Goal: Find specific page/section: Find specific page/section

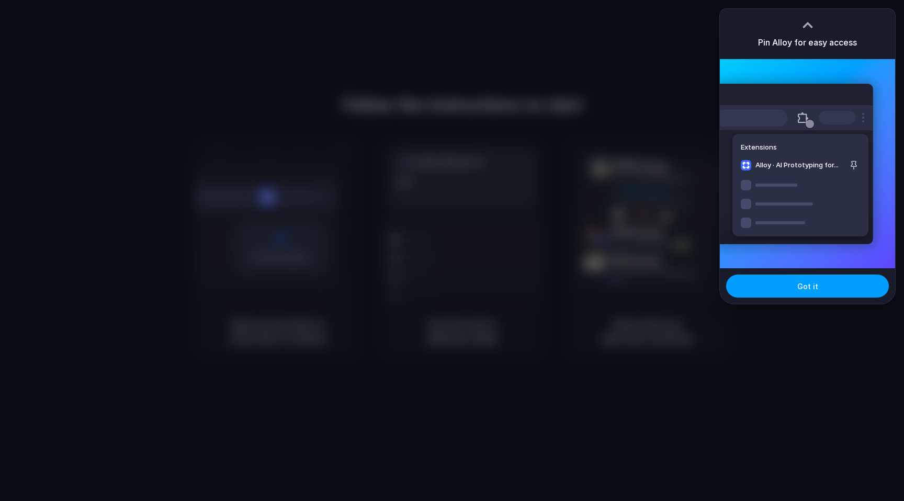
click at [803, 283] on span "Got it" at bounding box center [808, 286] width 21 height 11
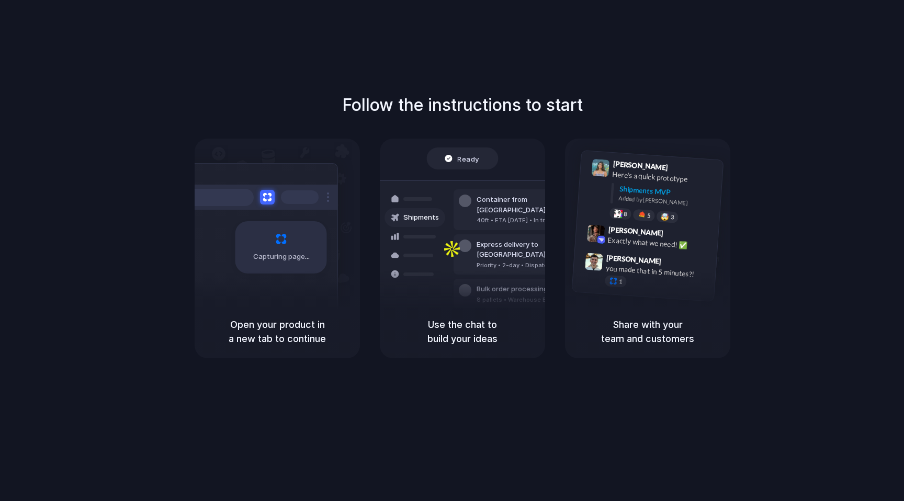
click at [589, 84] on div "Follow the instructions to start Capturing page Open your product in a new tab …" at bounding box center [462, 261] width 925 height 522
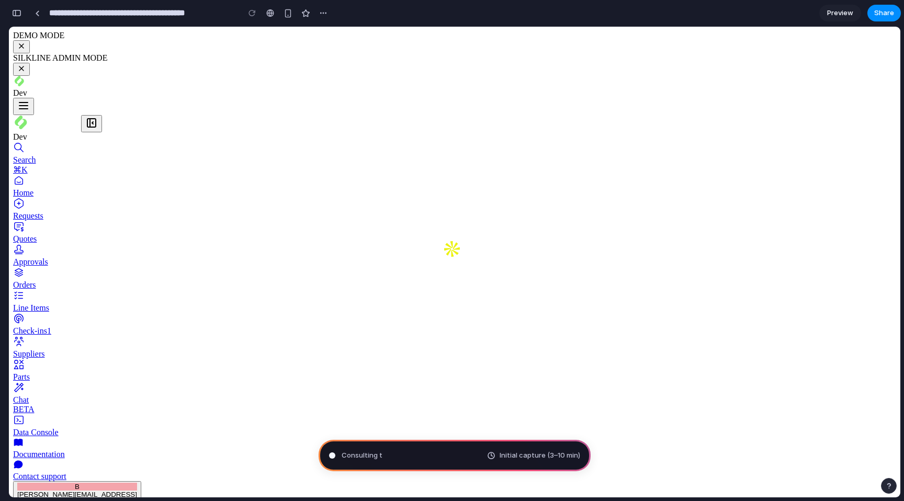
scroll to position [62, 0]
type input "**********"
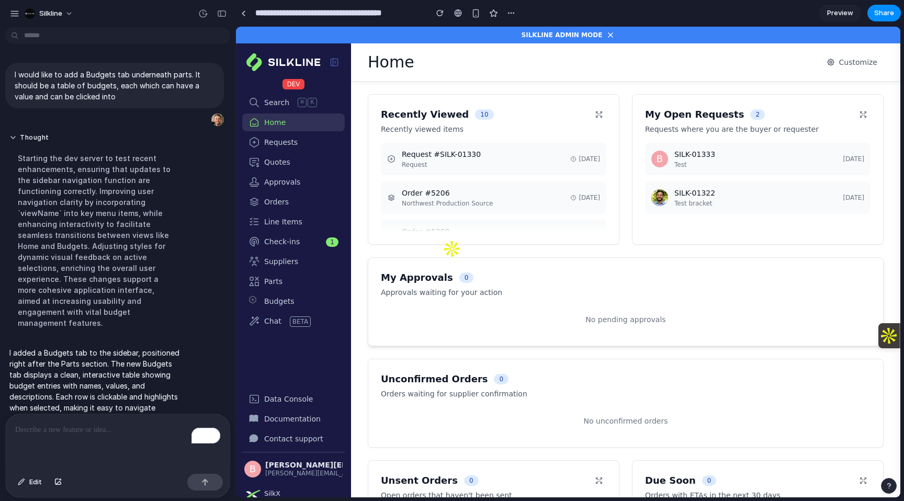
scroll to position [32, 0]
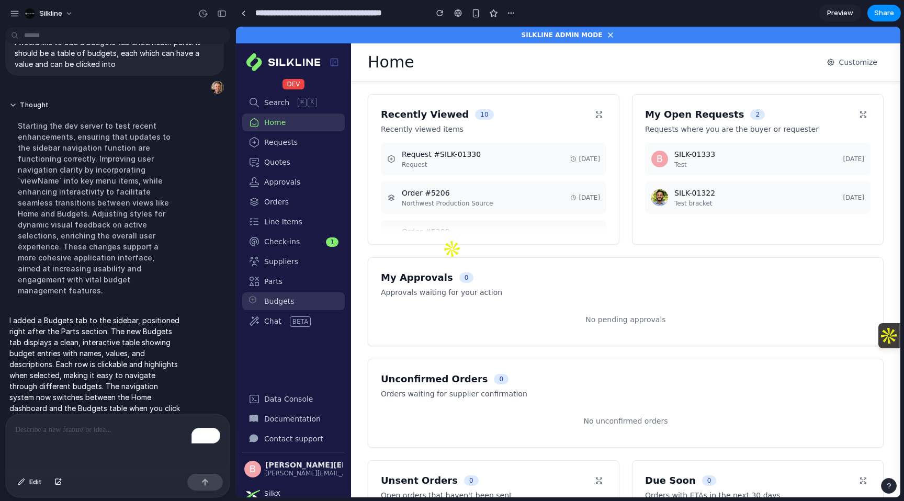
click at [285, 303] on span "Budgets" at bounding box center [279, 301] width 30 height 10
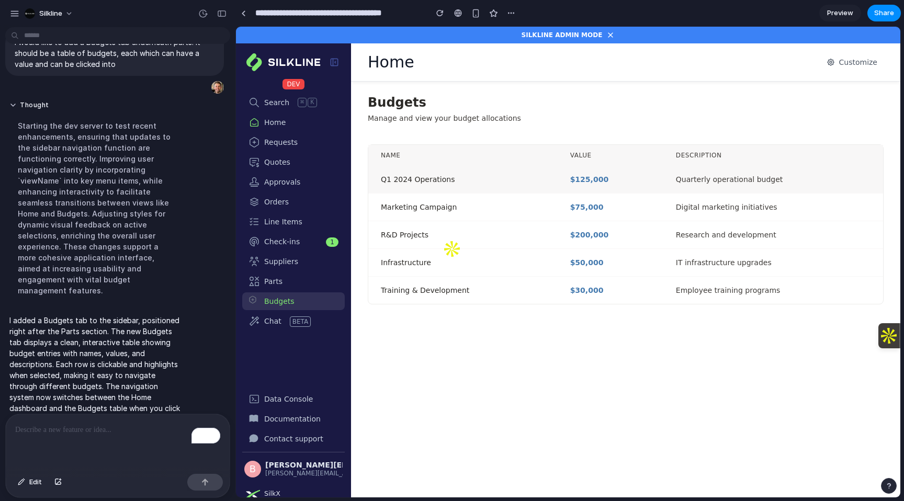
click at [474, 184] on div "Q1 2024 Operations" at bounding box center [463, 179] width 164 height 10
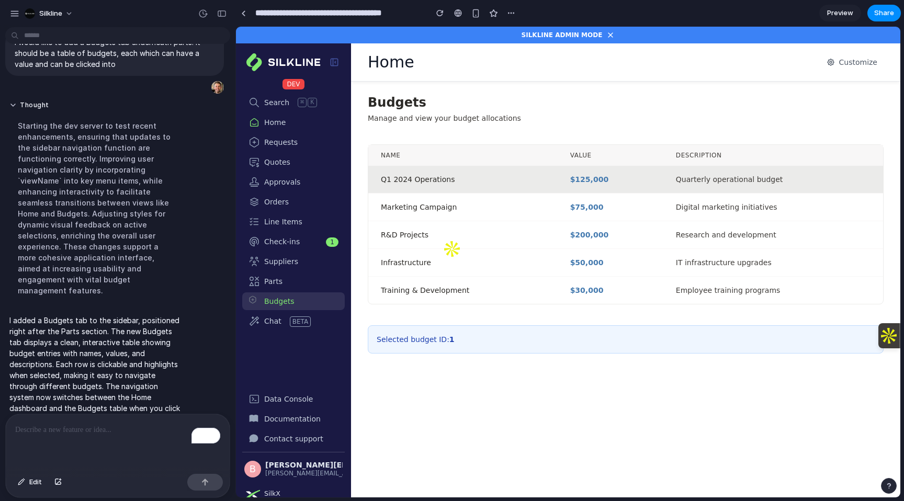
click at [474, 184] on div "Q1 2024 Operations" at bounding box center [463, 179] width 164 height 10
click at [64, 440] on div "To enrich screen reader interactions, please activate Accessibility in Grammarl…" at bounding box center [118, 442] width 224 height 55
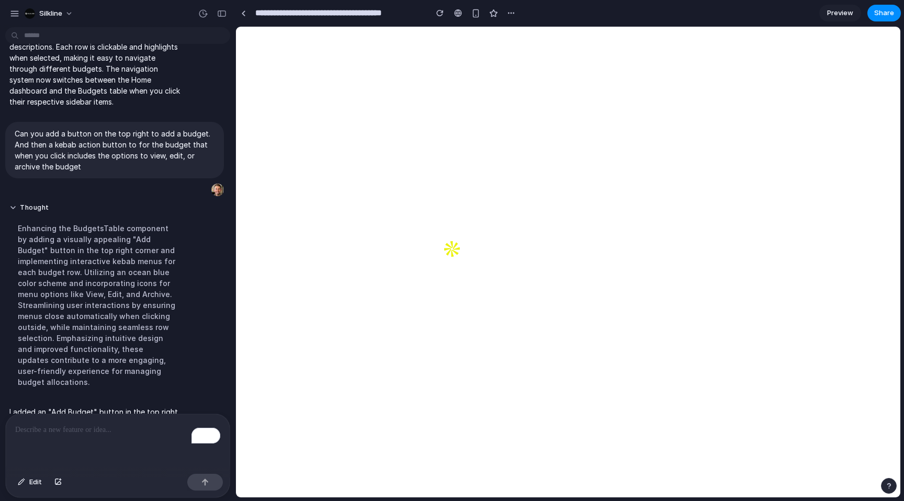
scroll to position [260, 0]
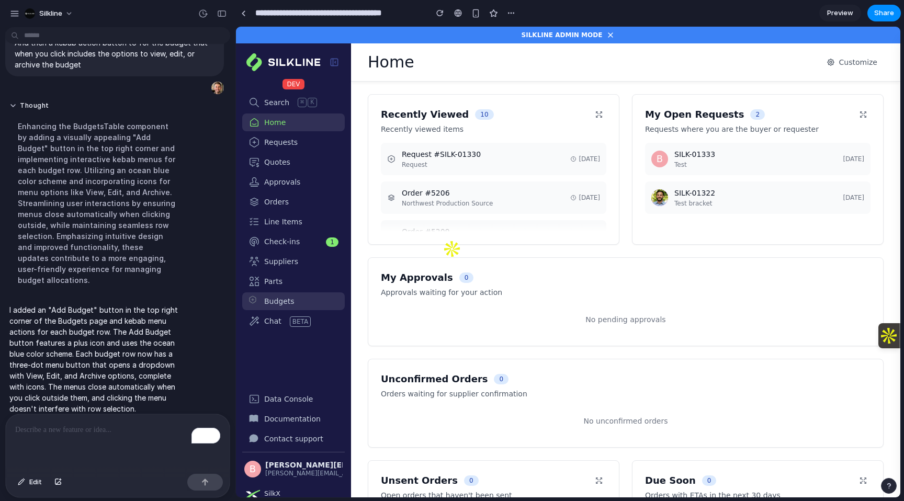
click at [266, 298] on span "Budgets" at bounding box center [279, 301] width 30 height 10
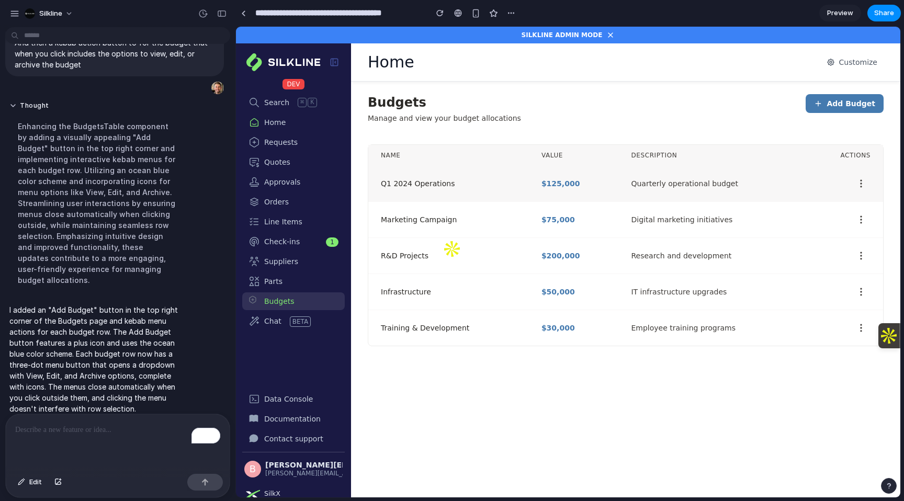
click at [863, 187] on icon at bounding box center [861, 183] width 10 height 10
click at [732, 130] on div "Budgets Manage and view your budget allocations Add Budget Name Value Descripti…" at bounding box center [626, 241] width 516 height 294
click at [99, 422] on div "To enrich screen reader interactions, please activate Accessibility in Grammarl…" at bounding box center [118, 442] width 224 height 55
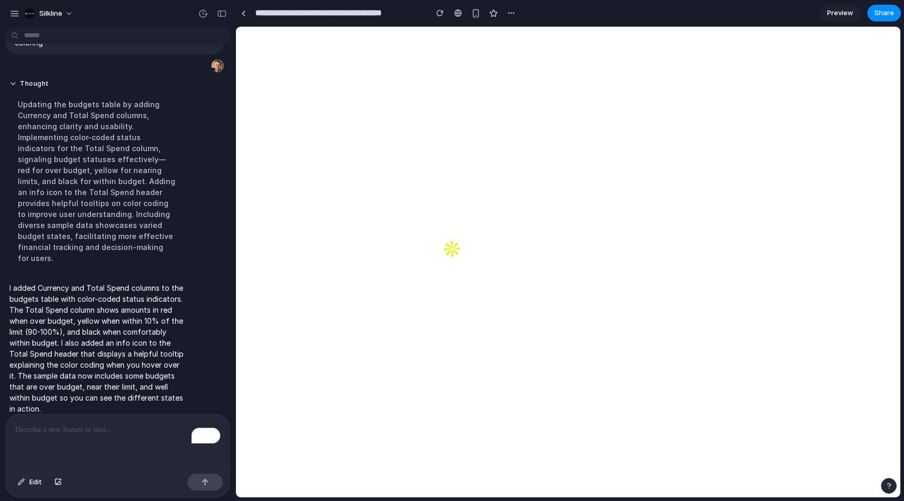
scroll to position [0, 0]
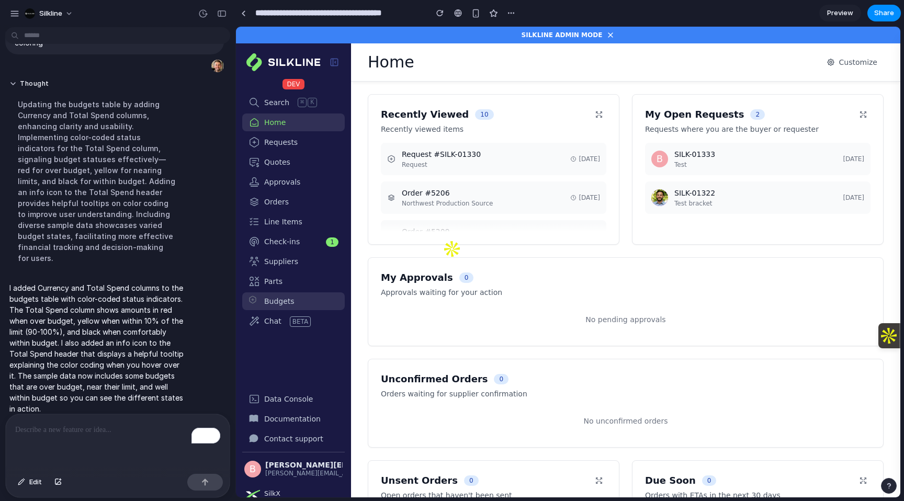
click at [267, 294] on link "Budgets" at bounding box center [293, 302] width 103 height 18
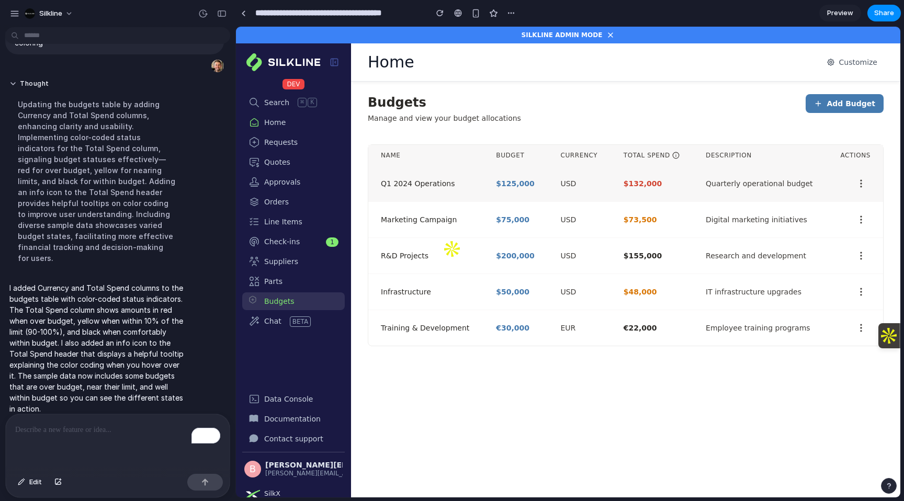
click at [538, 182] on td "$125,000" at bounding box center [516, 184] width 64 height 36
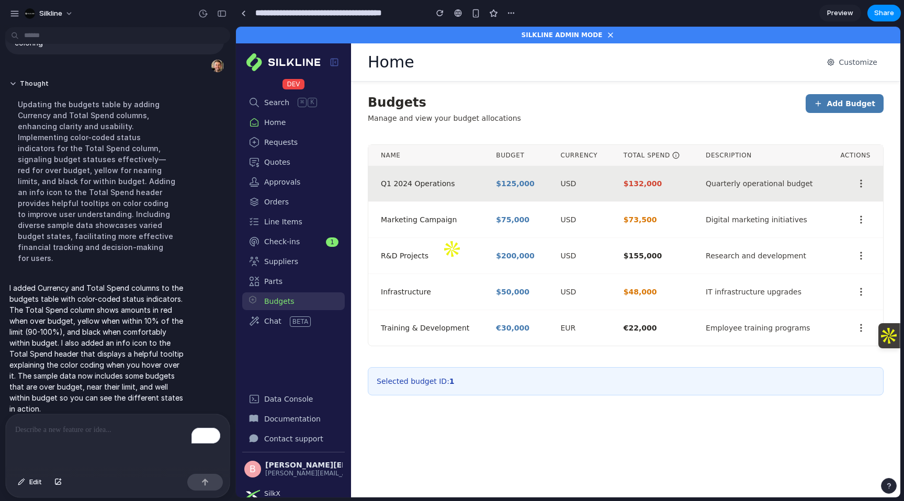
click at [538, 182] on td "$125,000" at bounding box center [516, 184] width 64 height 36
click at [509, 433] on div "Budgets Manage and view your budget allocations Add Budget Name Budget Currency…" at bounding box center [626, 265] width 516 height 343
click at [43, 444] on div "To enrich screen reader interactions, please activate Accessibility in Grammarl…" at bounding box center [118, 442] width 224 height 55
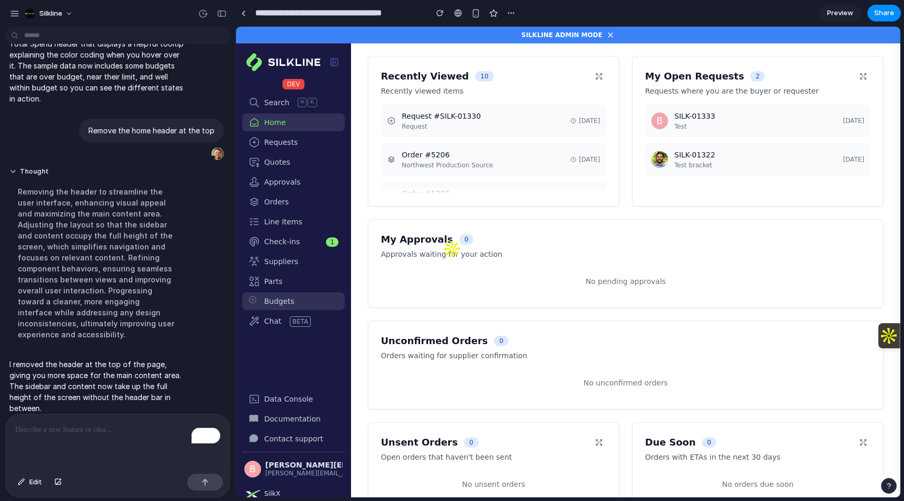
click at [270, 299] on span "Budgets" at bounding box center [279, 301] width 30 height 10
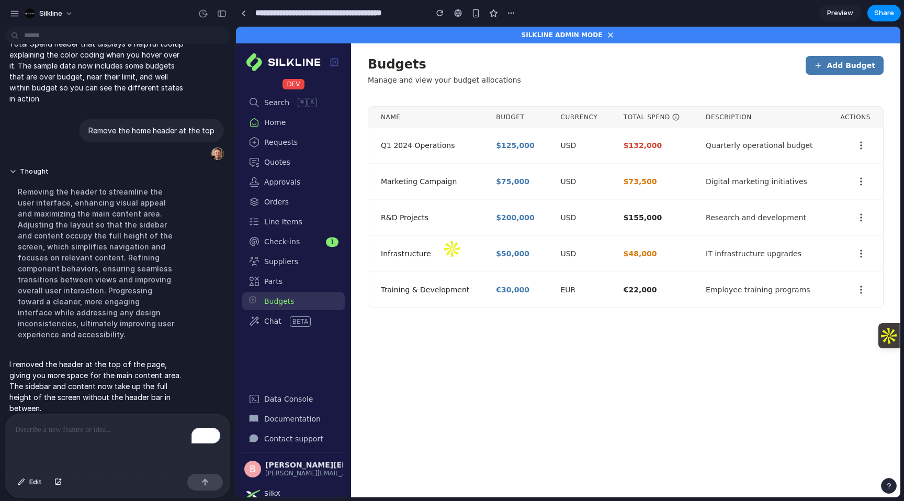
click at [92, 432] on p "To enrich screen reader interactions, please activate Accessibility in Grammarl…" at bounding box center [117, 430] width 205 height 13
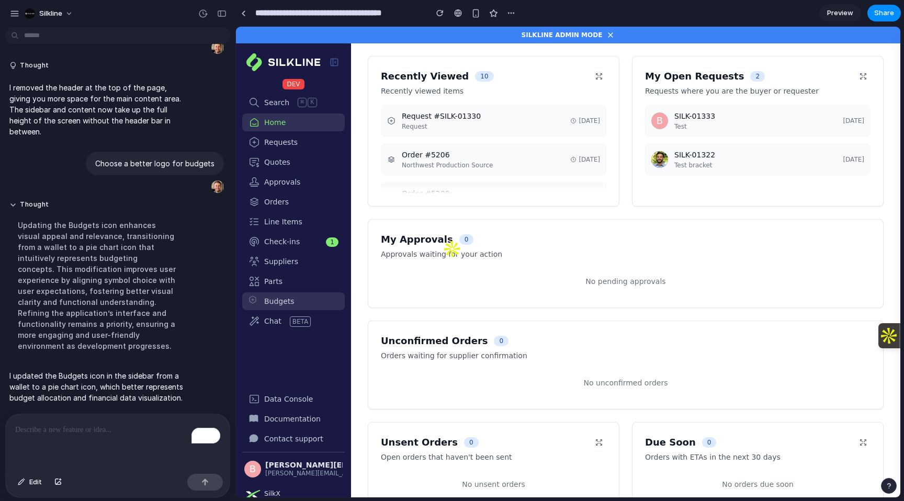
click at [296, 304] on link "Budgets" at bounding box center [293, 302] width 103 height 18
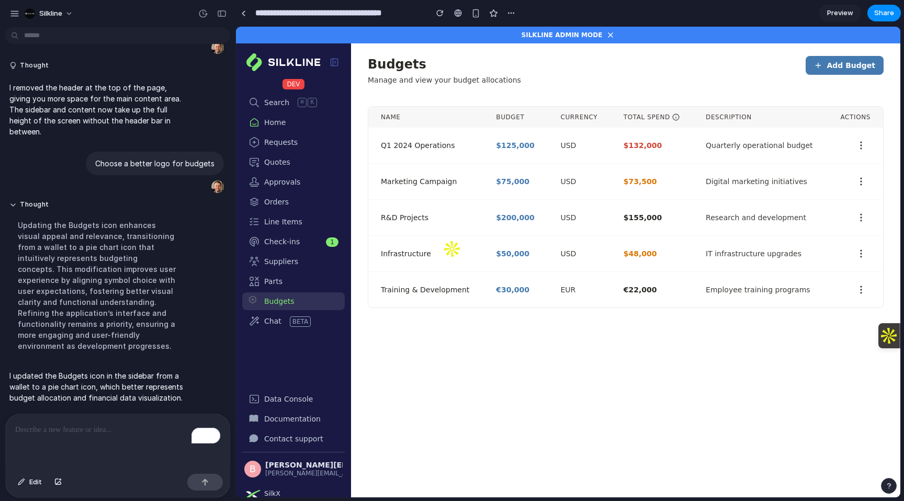
click at [21, 429] on p "To enrich screen reader interactions, please activate Accessibility in Grammarl…" at bounding box center [117, 430] width 205 height 13
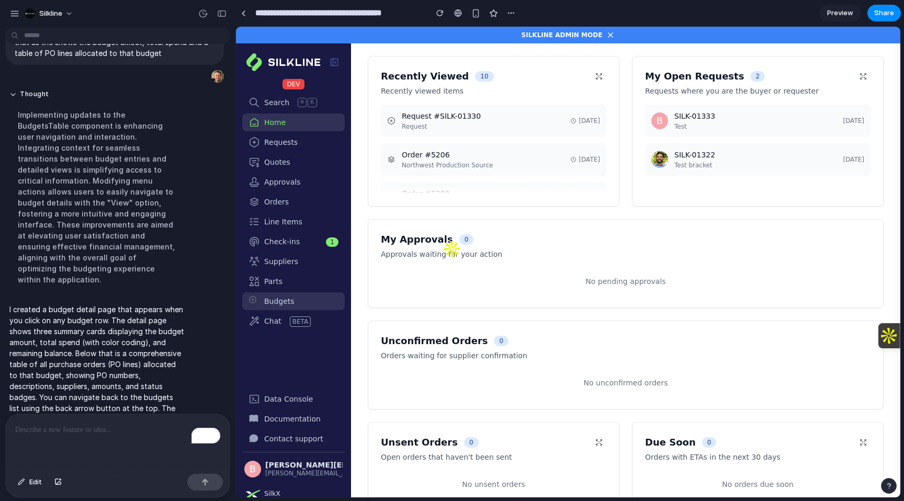
click at [284, 306] on span "Budgets" at bounding box center [279, 301] width 30 height 10
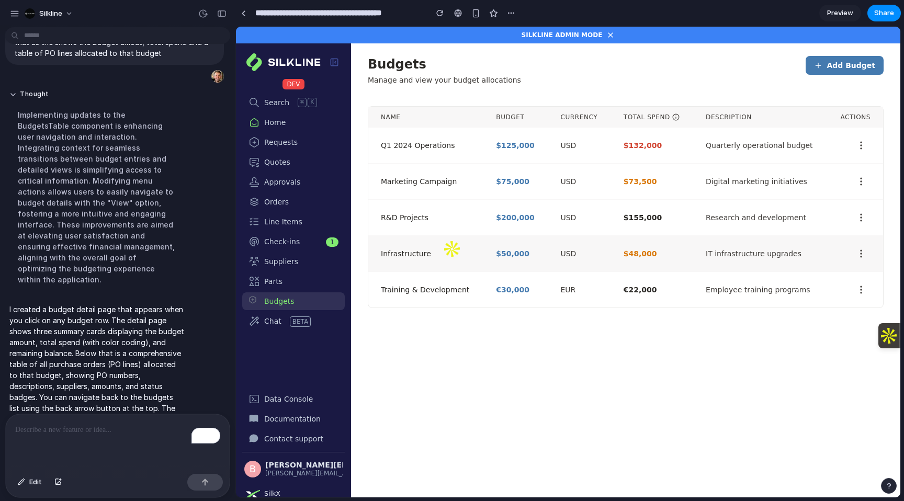
click at [460, 254] on div "Infrastructure" at bounding box center [426, 254] width 90 height 10
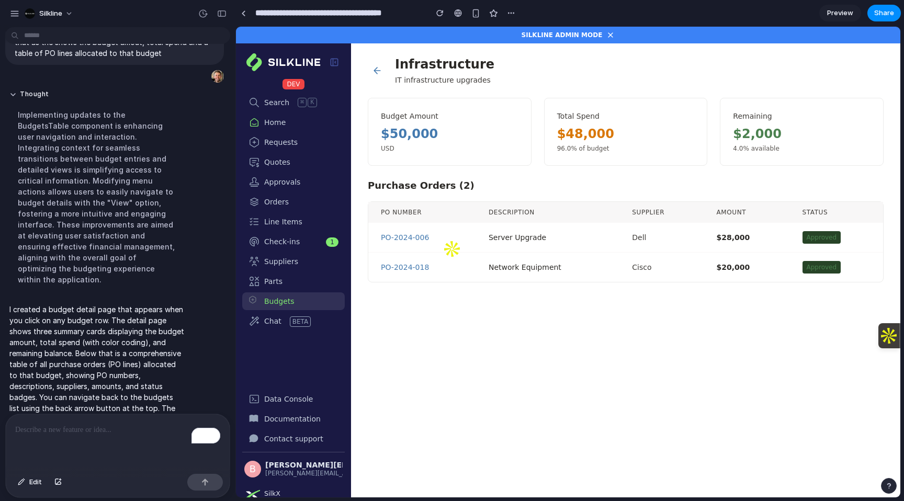
click at [372, 76] on button at bounding box center [377, 70] width 19 height 19
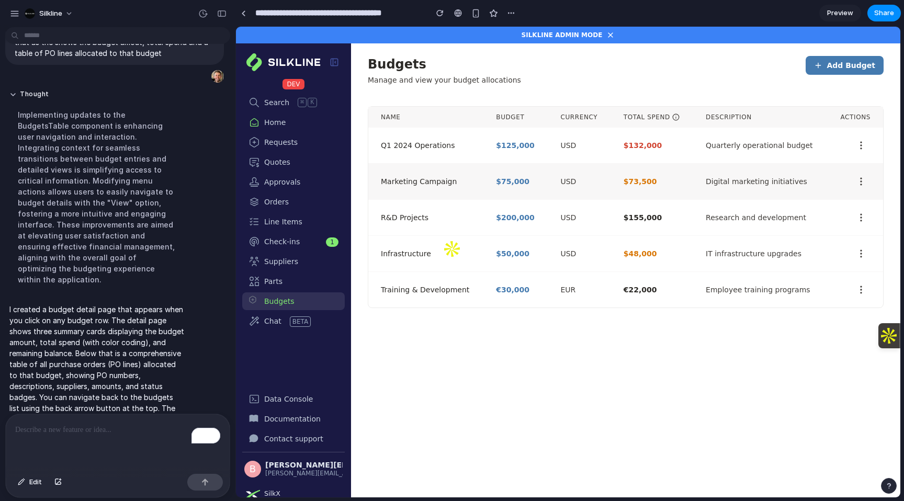
click at [484, 192] on td "$75,000" at bounding box center [516, 182] width 64 height 36
